Goal: Task Accomplishment & Management: Manage account settings

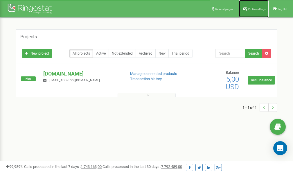
click at [252, 7] on link "Profile settings" at bounding box center [254, 8] width 30 height 17
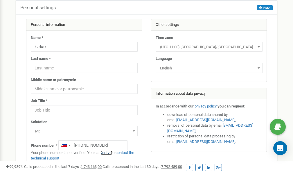
click at [108, 153] on link "verify it" at bounding box center [107, 153] width 12 height 4
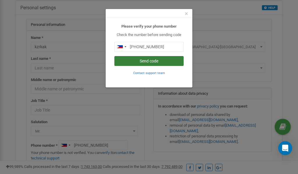
click at [151, 62] on button "Send code" at bounding box center [148, 61] width 69 height 10
